Goal: Task Accomplishment & Management: Manage account settings

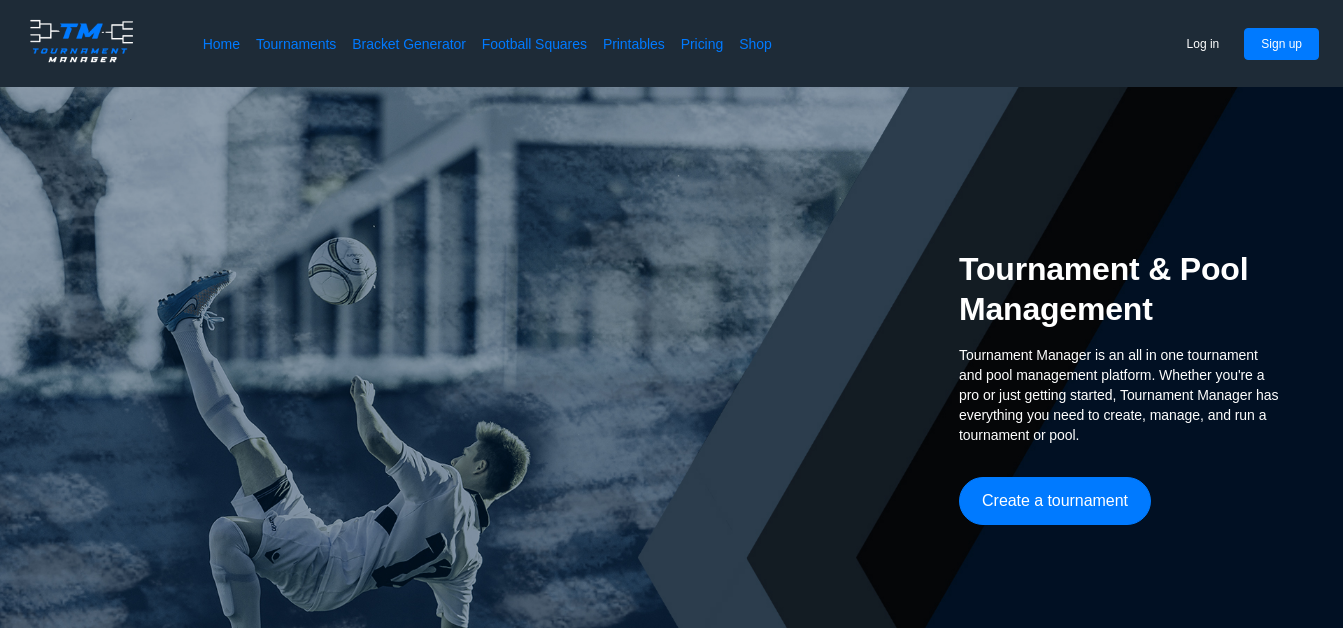
click at [498, 318] on div "Tournament & Pool Management Tournament Manager is an all in one tournament and…" at bounding box center [671, 387] width 1343 height 600
click at [1194, 46] on button "Log in" at bounding box center [1203, 44] width 67 height 32
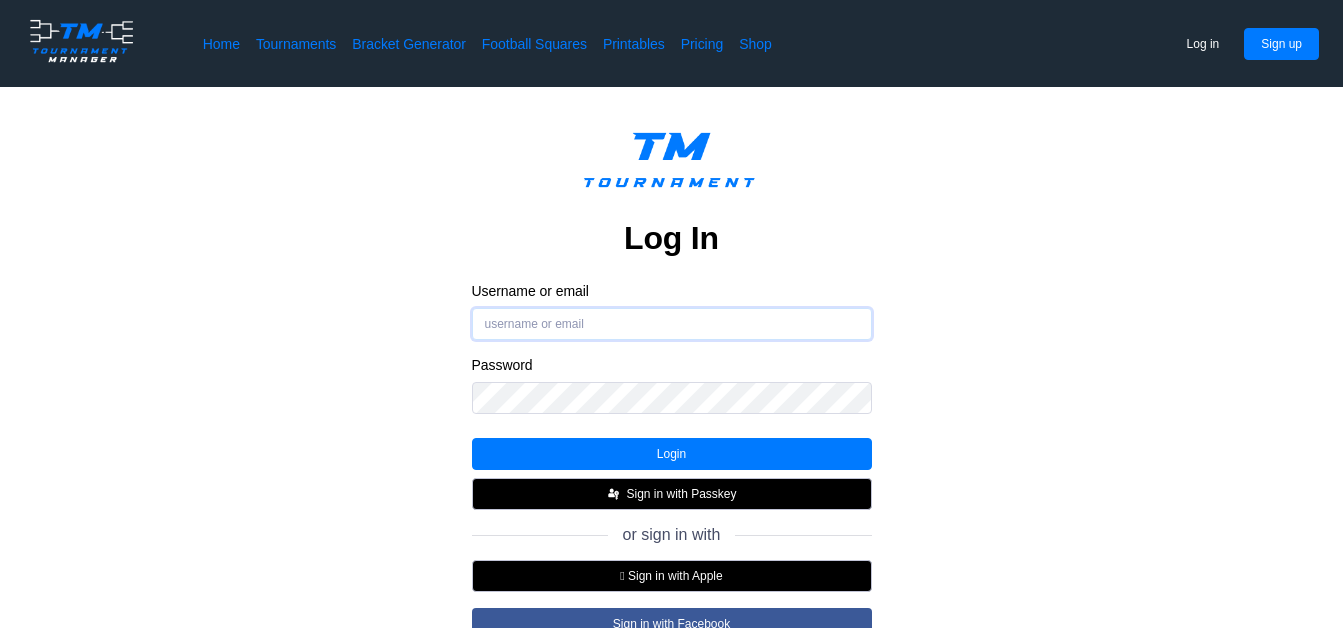
click at [553, 316] on input "Username or email" at bounding box center [672, 324] width 400 height 32
type input "[EMAIL_ADDRESS][DOMAIN_NAME]"
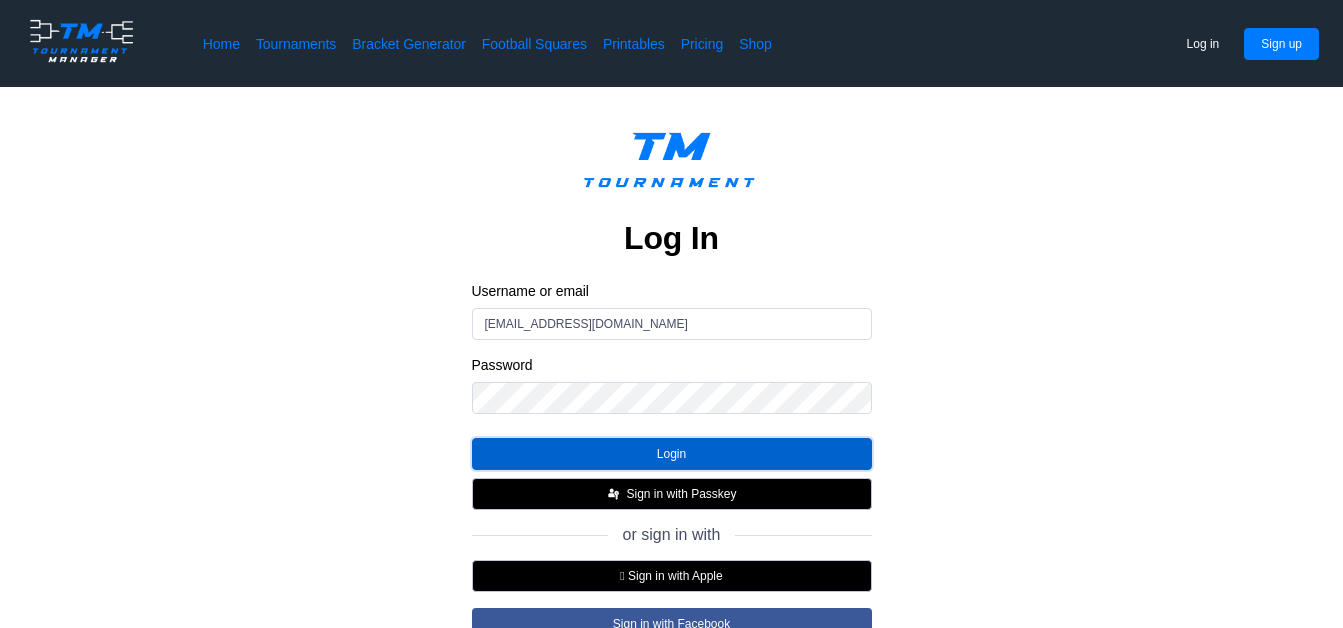
click at [653, 454] on button "Login" at bounding box center [672, 454] width 400 height 32
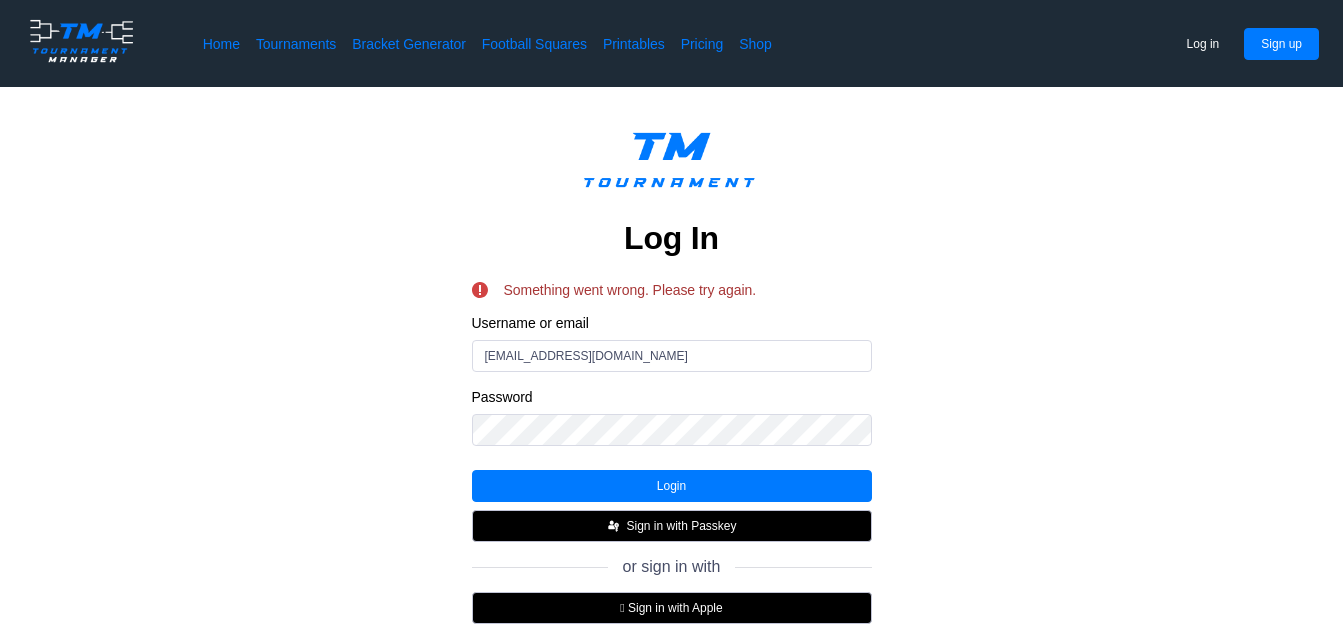
click at [653, 454] on form "Username or email [EMAIL_ADDRESS][DOMAIN_NAME] Password" at bounding box center [672, 388] width 400 height 148
drag, startPoint x: 653, startPoint y: 454, endPoint x: 1044, endPoint y: 233, distance: 449.0
click at [1044, 233] on div "Log In Something went wrong. Please try again. Username or email [EMAIL_ADDRESS…" at bounding box center [671, 455] width 1183 height 673
drag, startPoint x: 1044, startPoint y: 233, endPoint x: 1072, endPoint y: 347, distance: 117.4
click at [1072, 347] on div "Log In Something went wrong. Please try again. Username or email [EMAIL_ADDRESS…" at bounding box center [671, 455] width 1183 height 673
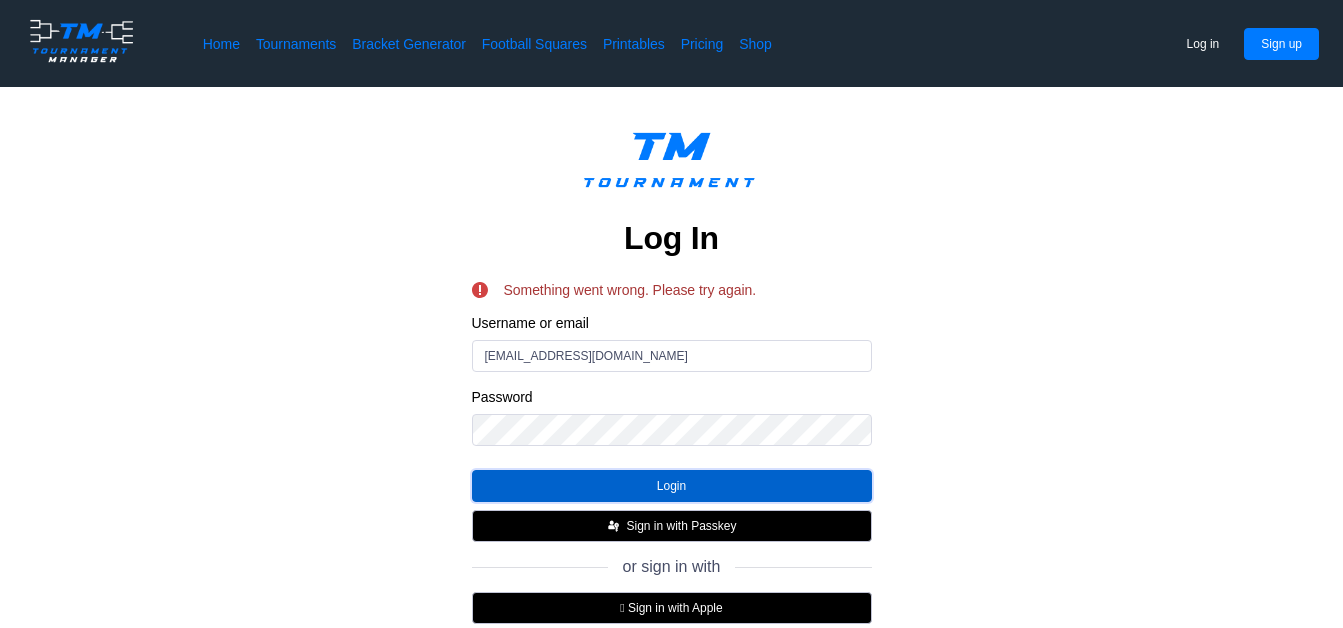
click at [665, 481] on button "Login" at bounding box center [672, 486] width 400 height 32
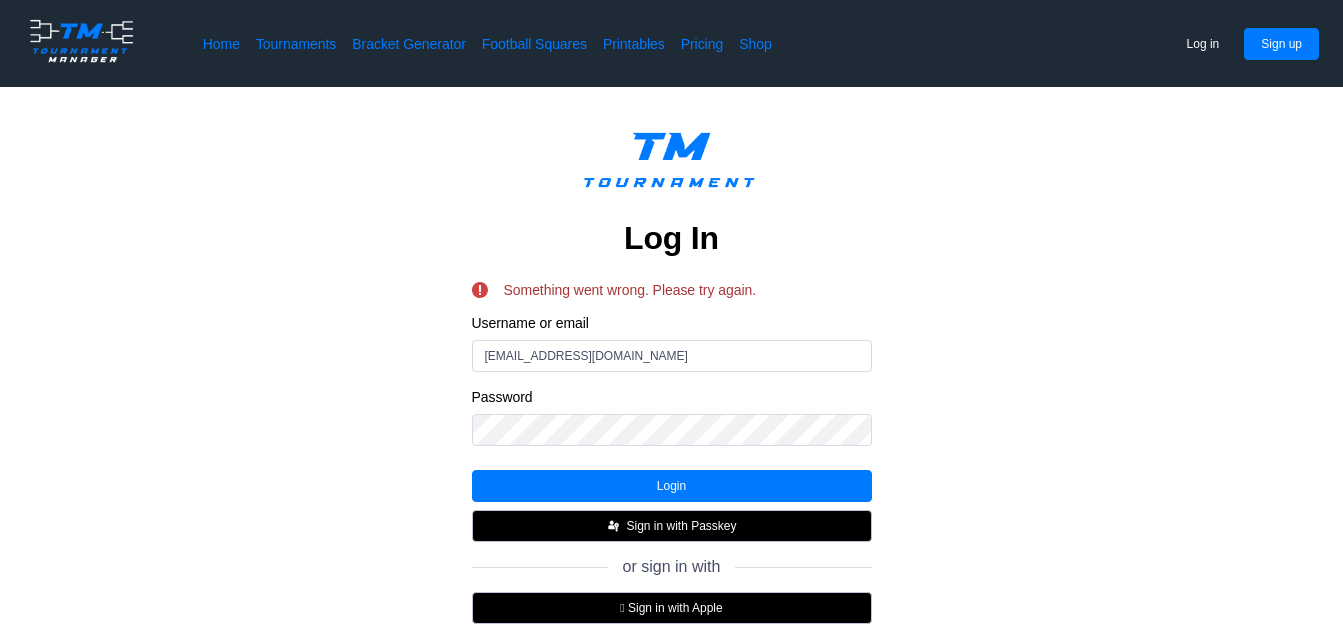
click at [1113, 302] on div "Log In Something went wrong. Please try again. Username or email [EMAIL_ADDRESS…" at bounding box center [671, 455] width 1183 height 673
